Goal: Task Accomplishment & Management: Manage account settings

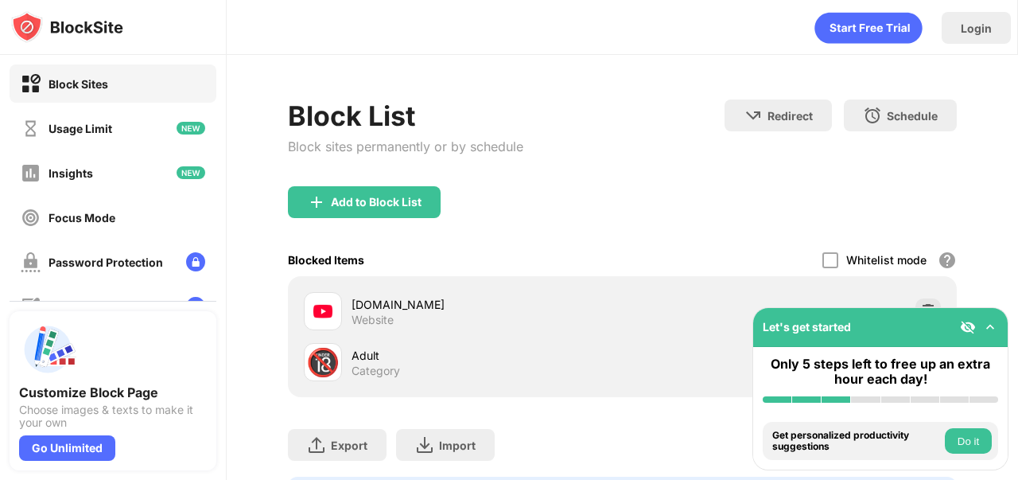
scroll to position [97, 0]
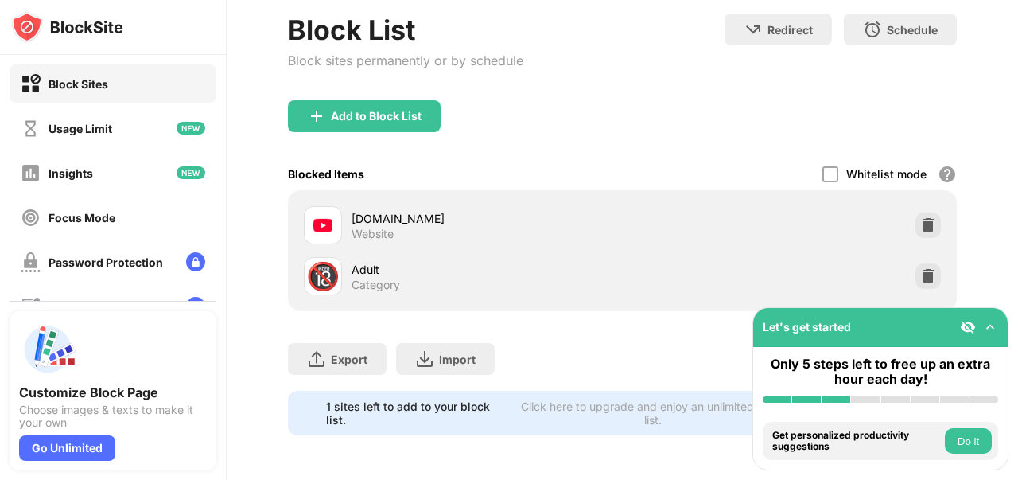
click at [411, 120] on div "Add to Block List" at bounding box center [622, 128] width 669 height 57
click at [407, 111] on div "Add to Block List" at bounding box center [364, 116] width 153 height 32
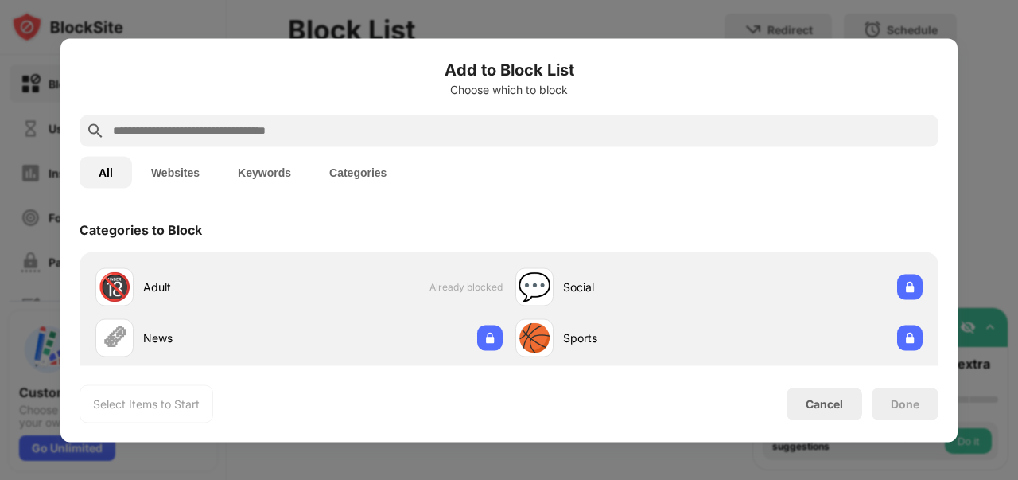
click at [420, 119] on div at bounding box center [509, 131] width 859 height 32
click at [380, 142] on div at bounding box center [509, 131] width 859 height 32
click at [388, 130] on input "text" at bounding box center [521, 130] width 821 height 19
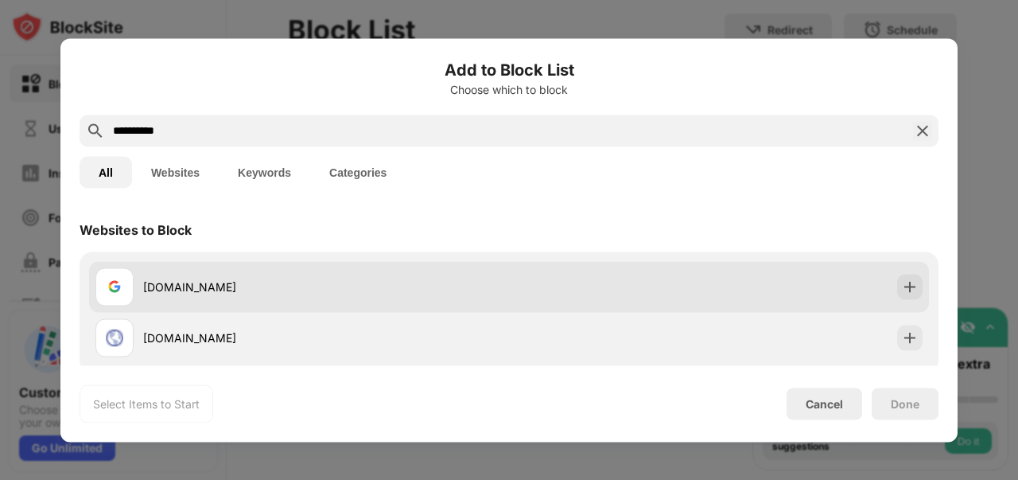
type input "**********"
click at [220, 275] on div "[DOMAIN_NAME]" at bounding box center [302, 286] width 414 height 38
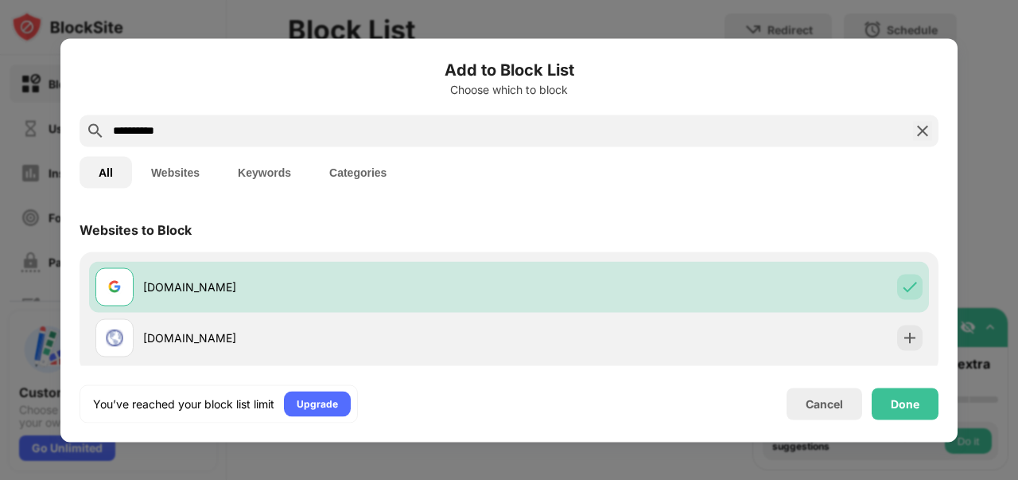
click at [869, 407] on div "Cancel Done" at bounding box center [863, 403] width 152 height 32
click at [886, 403] on div "Done" at bounding box center [905, 403] width 67 height 32
